Goal: Transaction & Acquisition: Purchase product/service

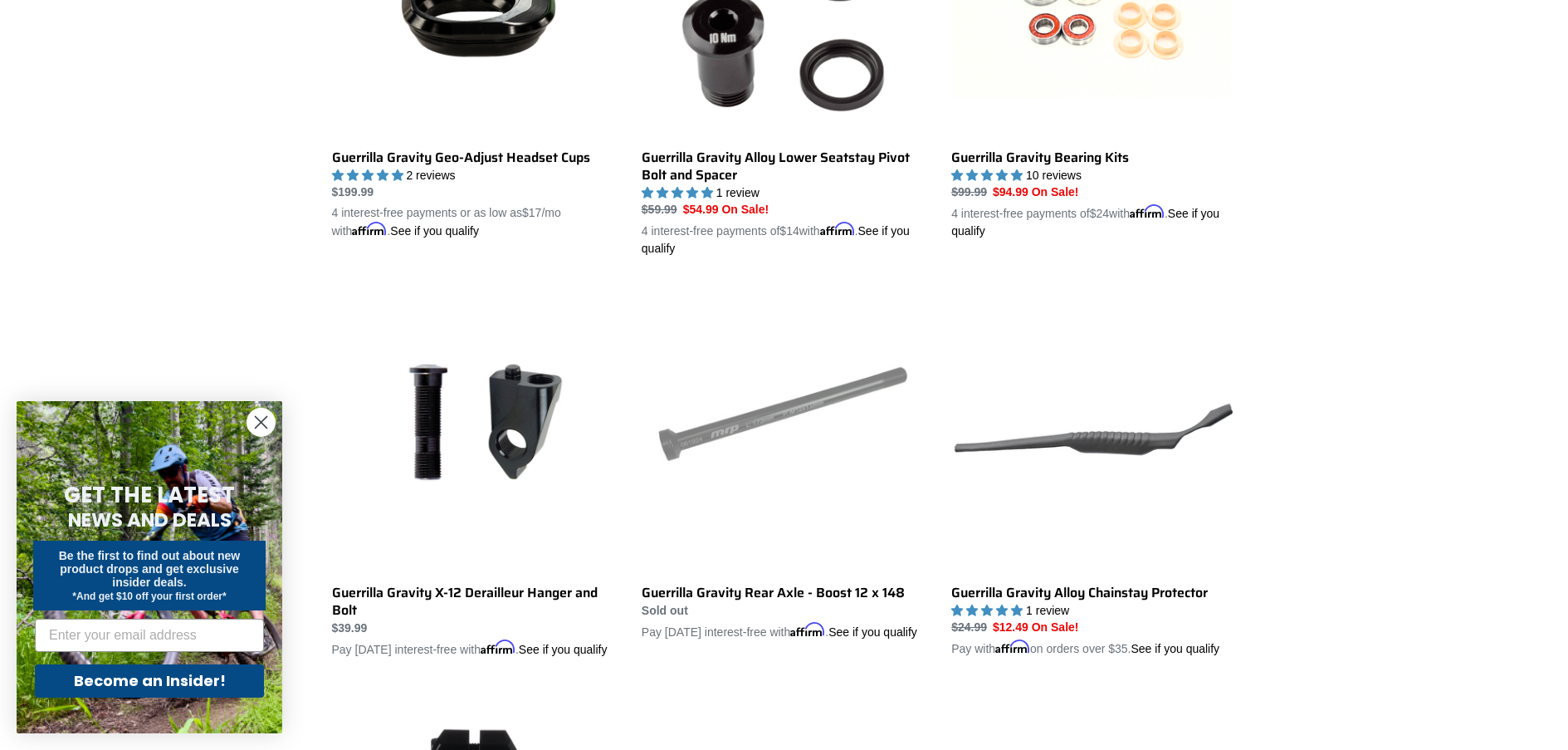
scroll to position [1495, 0]
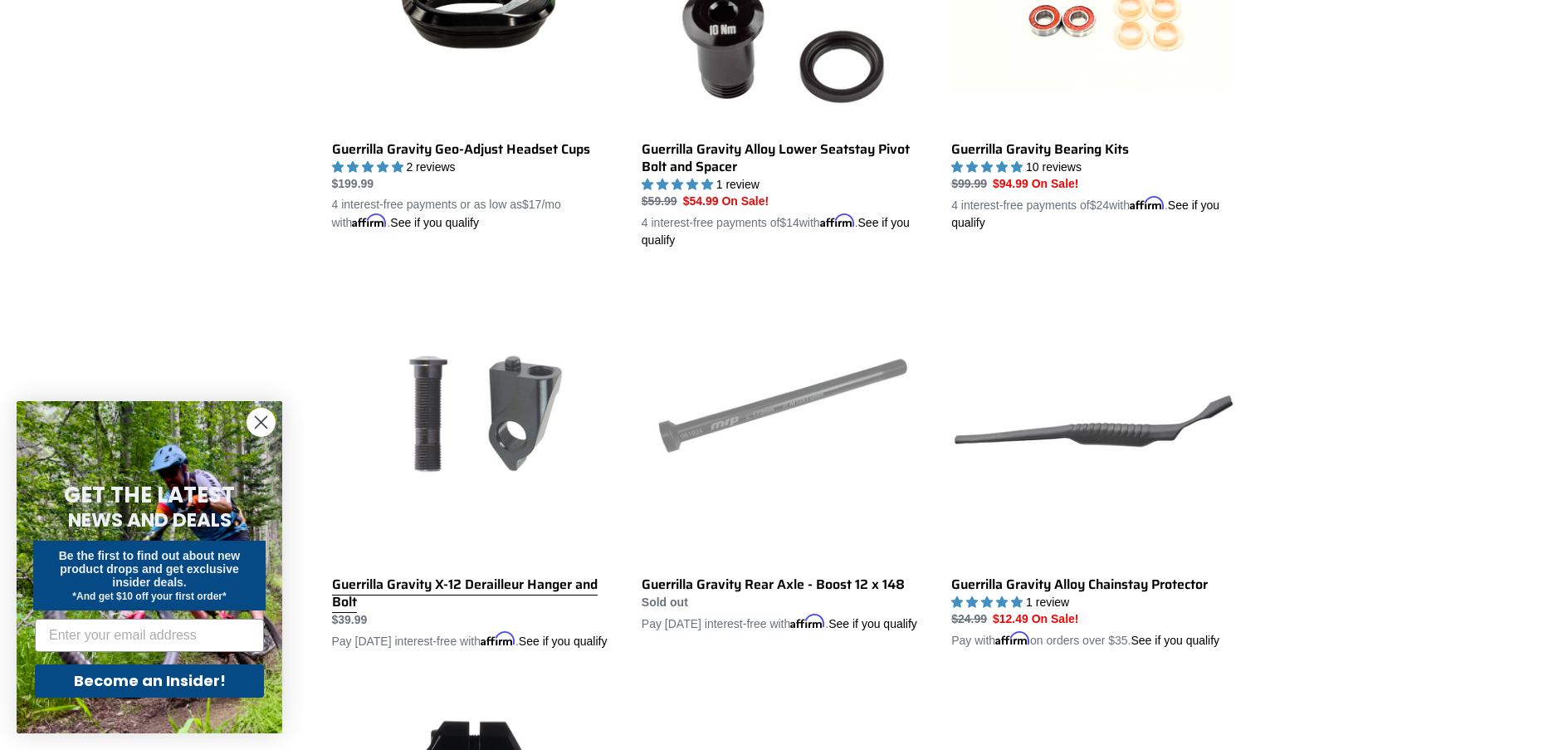
click at [510, 429] on link "Guerrilla Gravity X-12 Derailleur Hanger and Bolt" at bounding box center [474, 464] width 284 height 371
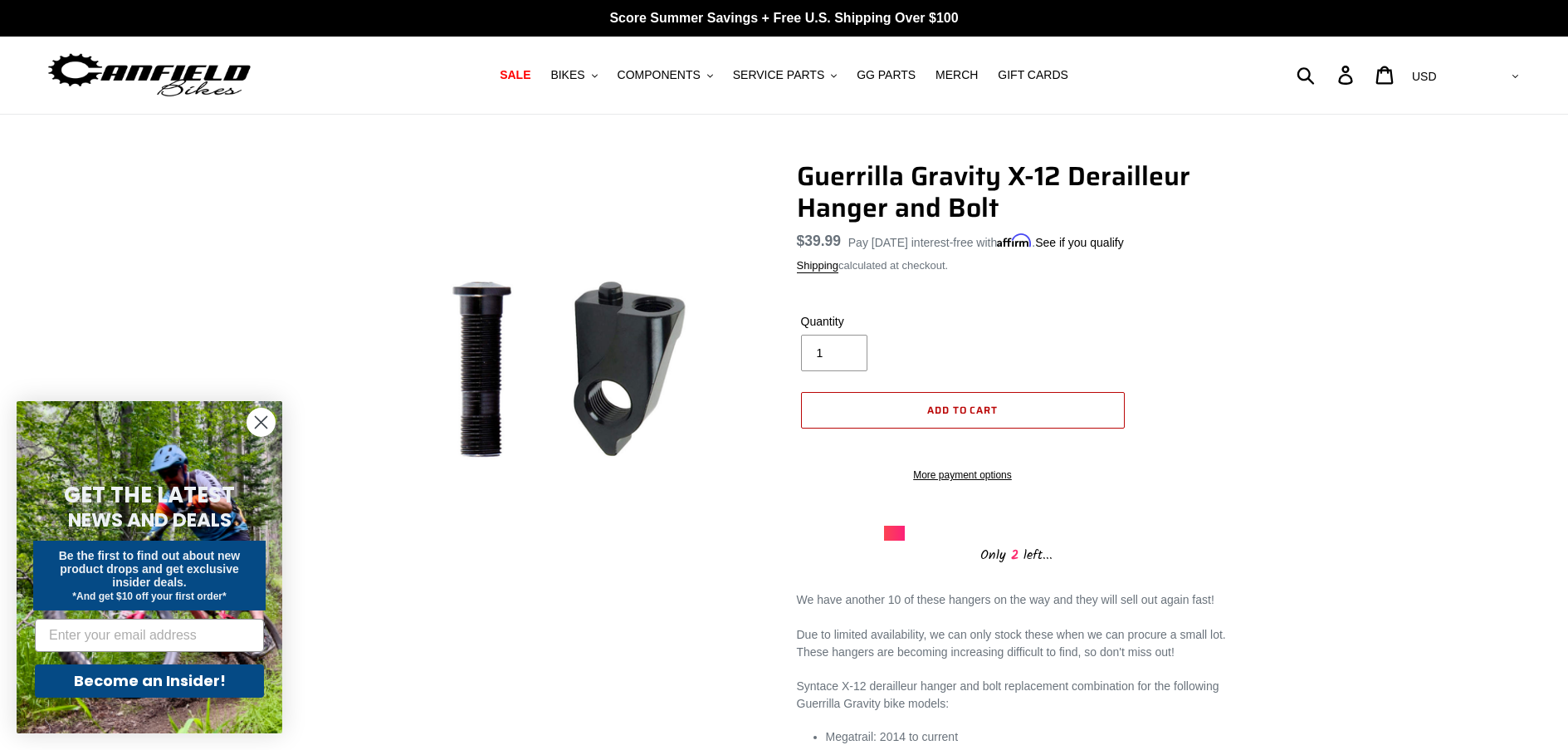
click at [959, 403] on span "Add to cart" at bounding box center [962, 410] width 71 height 16
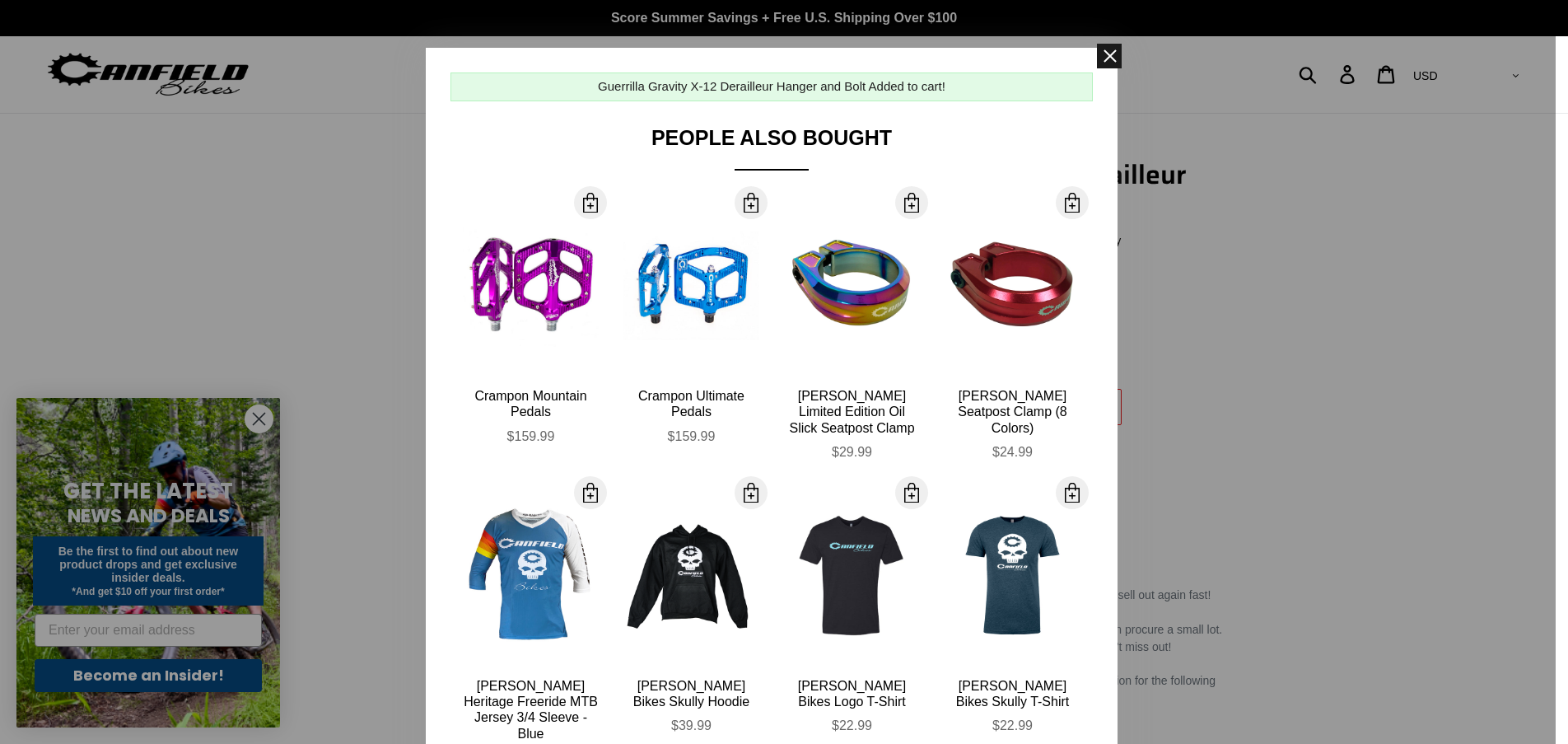
click at [1109, 59] on span at bounding box center [1109, 56] width 24 height 24
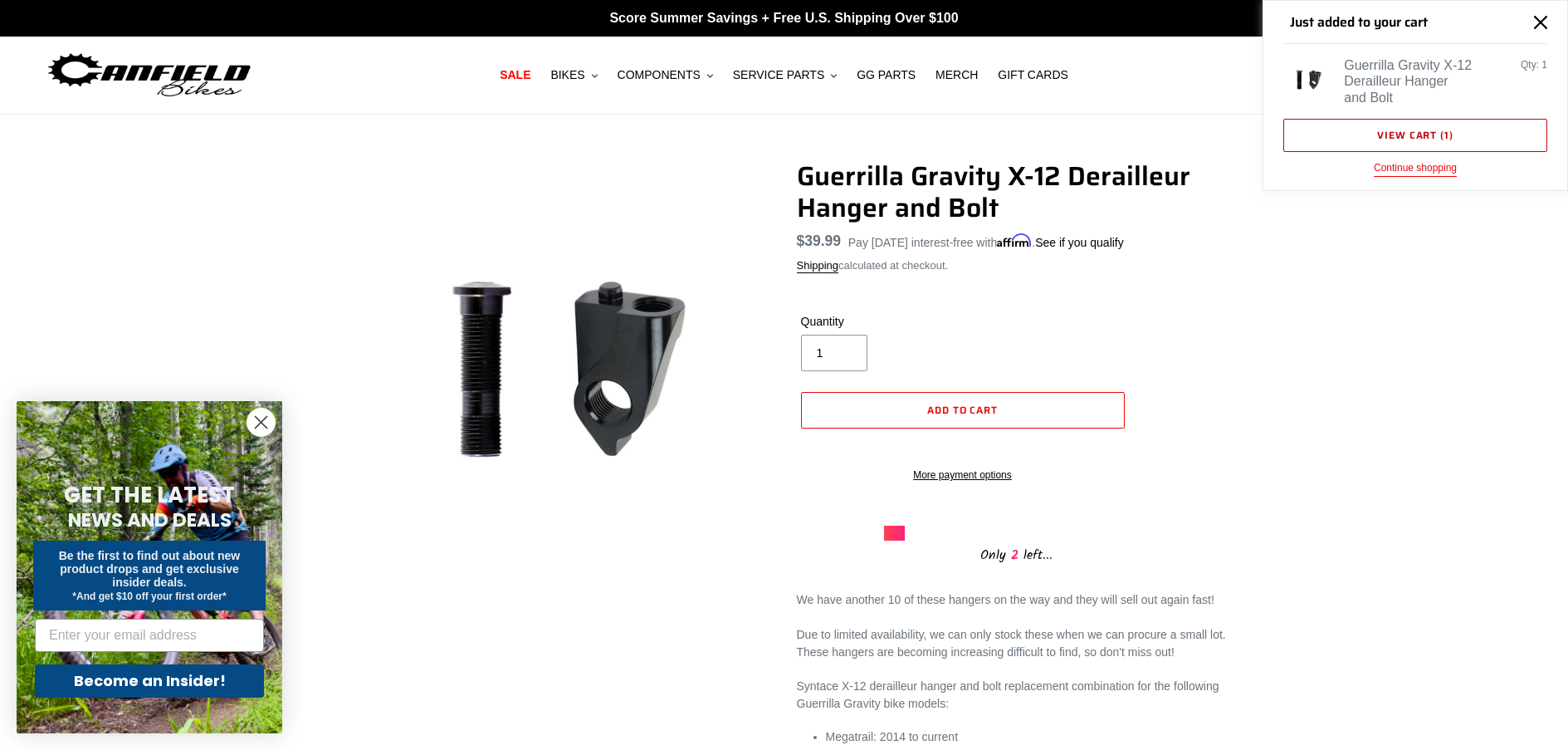
click at [1372, 130] on link "View cart ( 1 )" at bounding box center [1414, 135] width 264 height 33
